Goal: Task Accomplishment & Management: Manage account settings

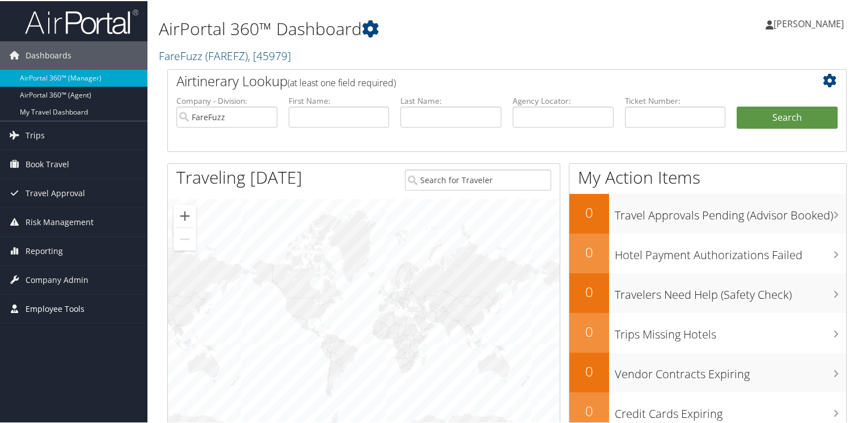
click at [62, 307] on span "Employee Tools" at bounding box center [55, 308] width 59 height 28
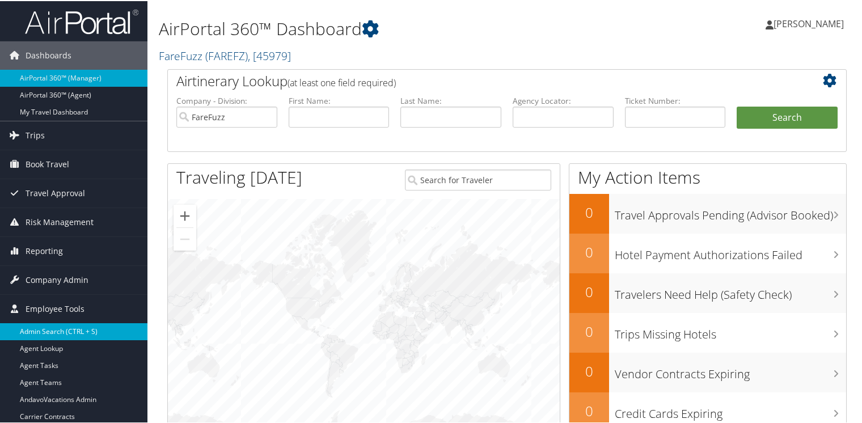
click at [50, 323] on link "Admin Search (CTRL + S)" at bounding box center [73, 330] width 147 height 17
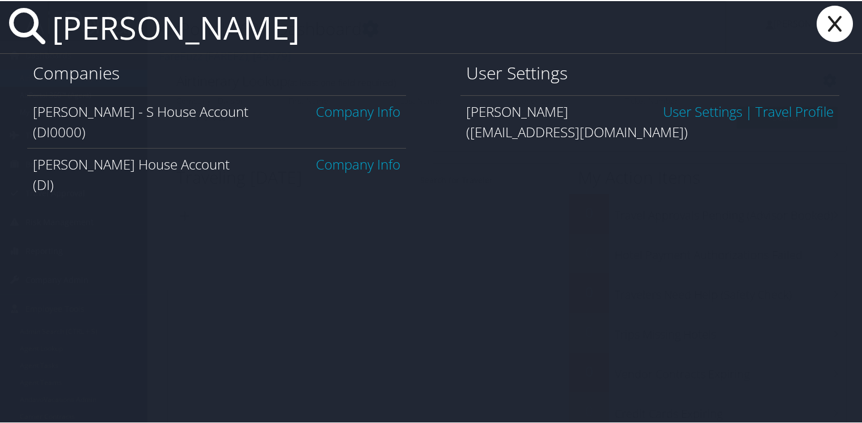
type input "[PERSON_NAME]"
click at [692, 112] on link "User Settings" at bounding box center [702, 110] width 79 height 19
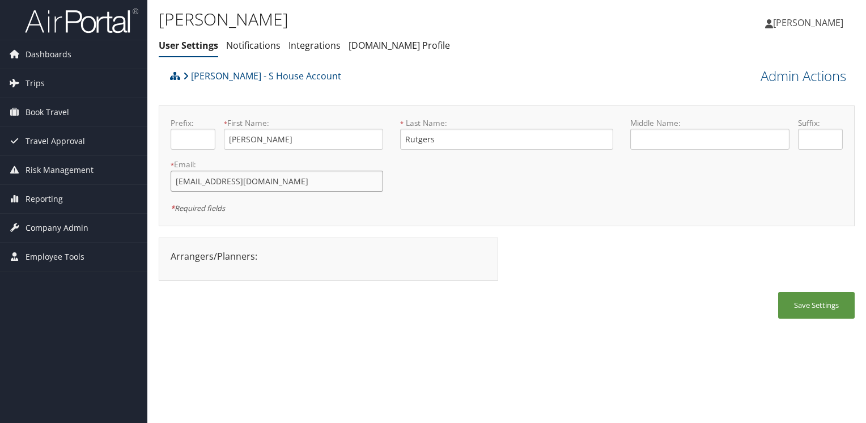
drag, startPoint x: 261, startPoint y: 184, endPoint x: 158, endPoint y: 180, distance: 102.7
click at [158, 180] on div "Diane Rutgers User Settings Notifications Integrations AndavoVacations.com Prof…" at bounding box center [506, 211] width 719 height 423
click at [562, 49] on ul "User Settings Notifications Integrations AndavoVacations.com Profile" at bounding box center [391, 46] width 464 height 20
